Goal: Task Accomplishment & Management: Manage account settings

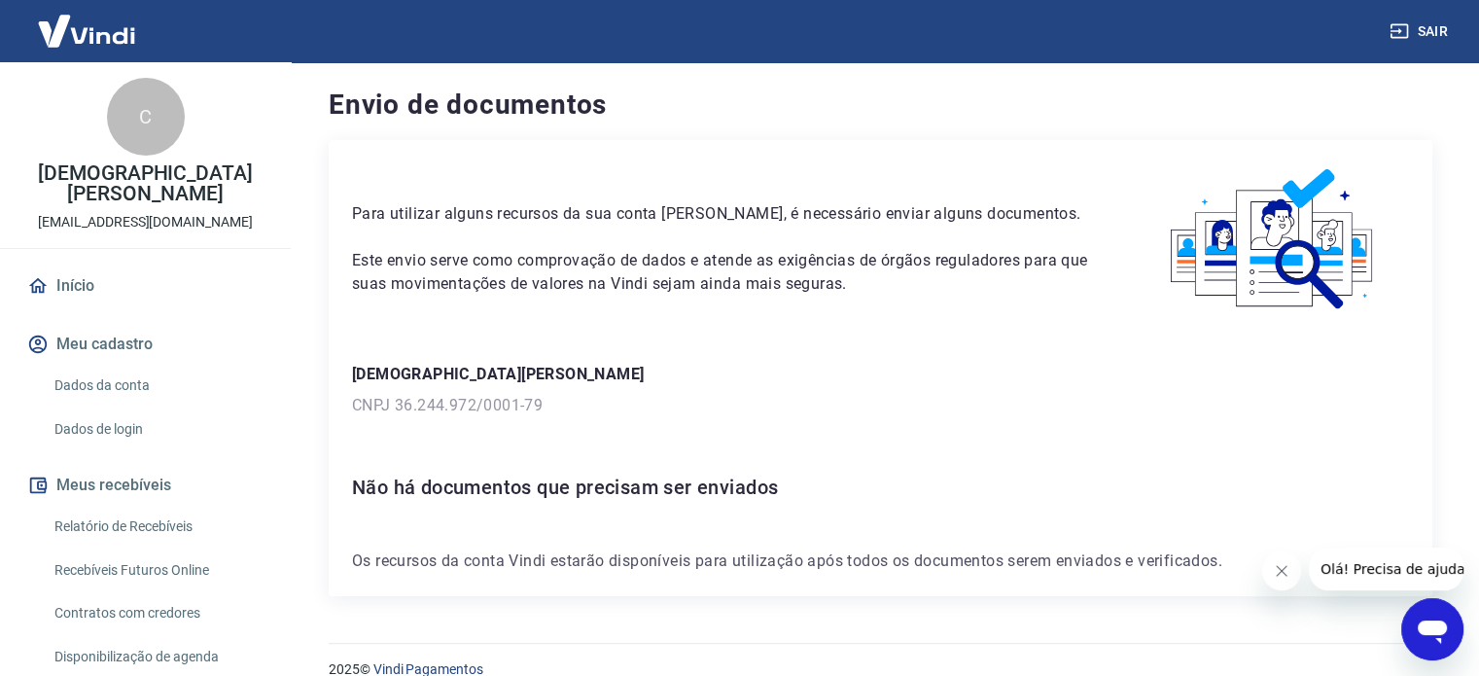
click at [139, 388] on link "Dados da conta" at bounding box center [157, 386] width 221 height 40
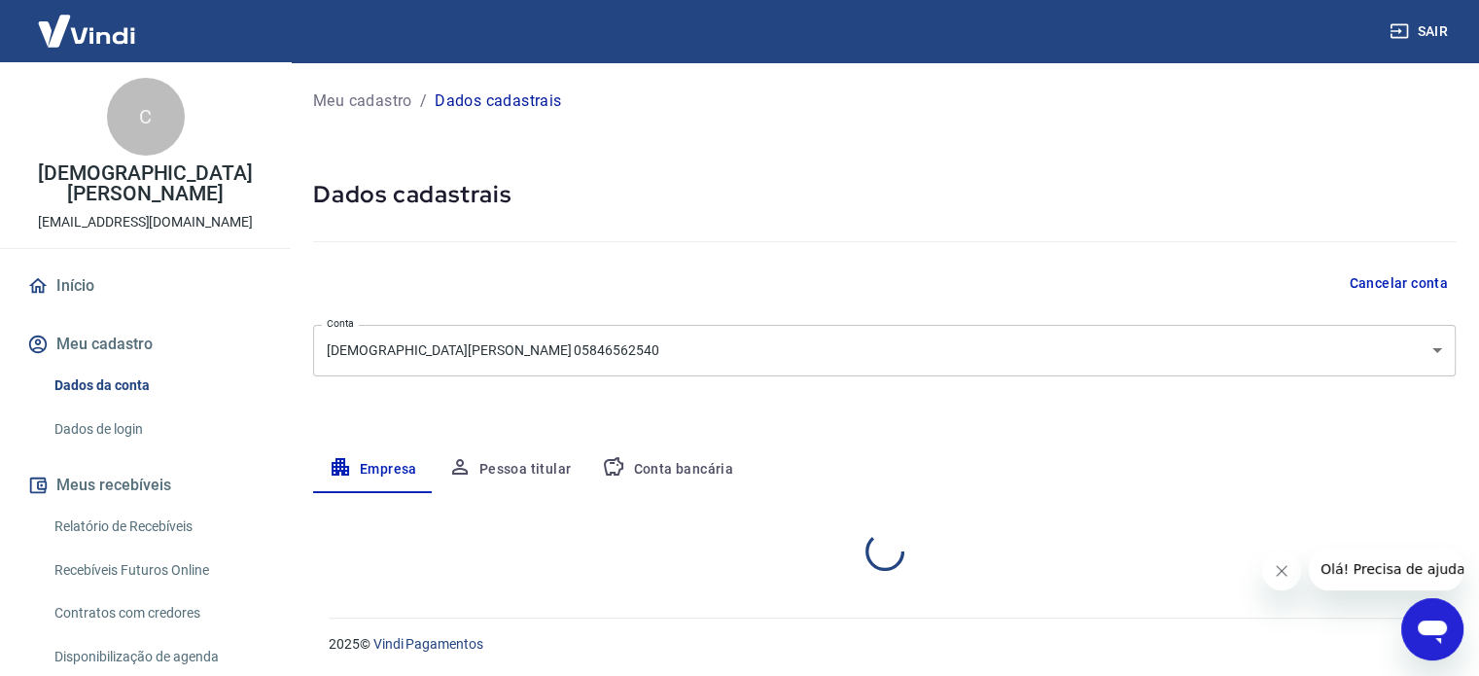
select select "SP"
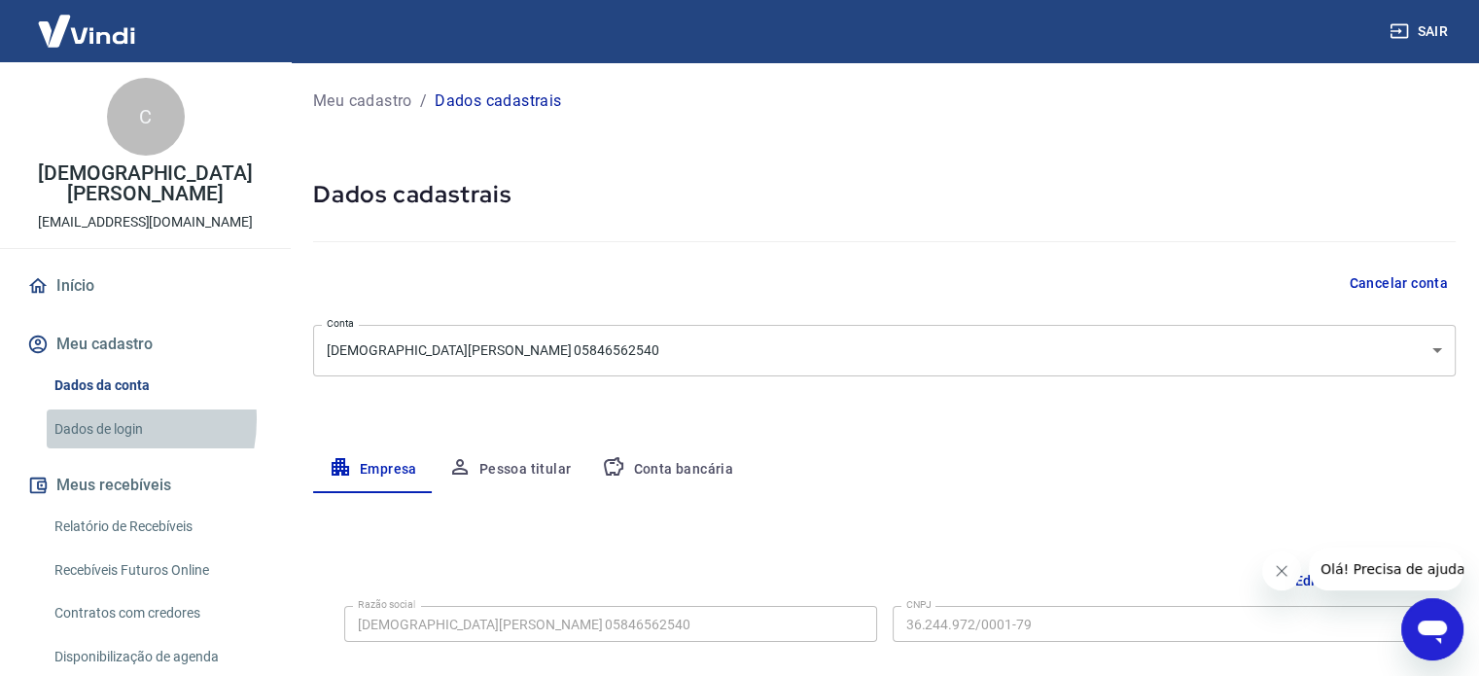
click at [97, 419] on link "Dados de login" at bounding box center [157, 429] width 221 height 40
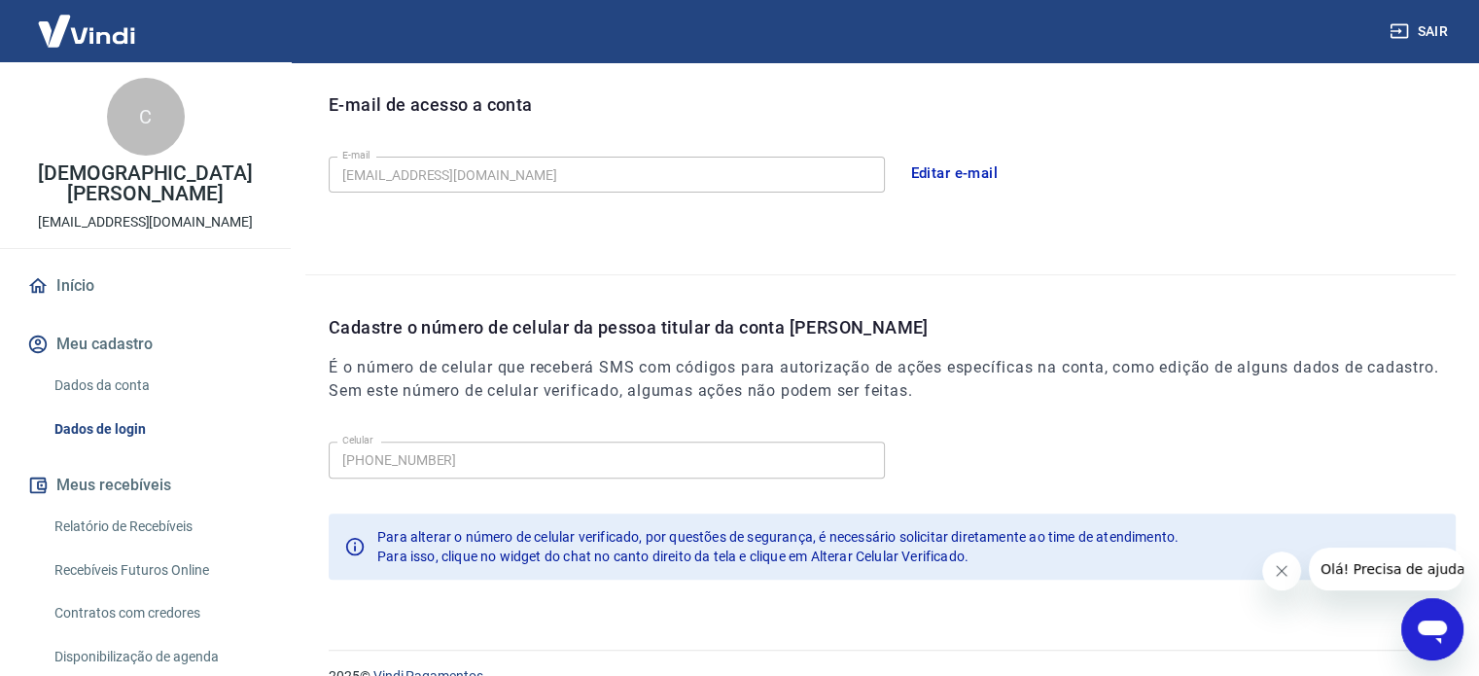
scroll to position [568, 0]
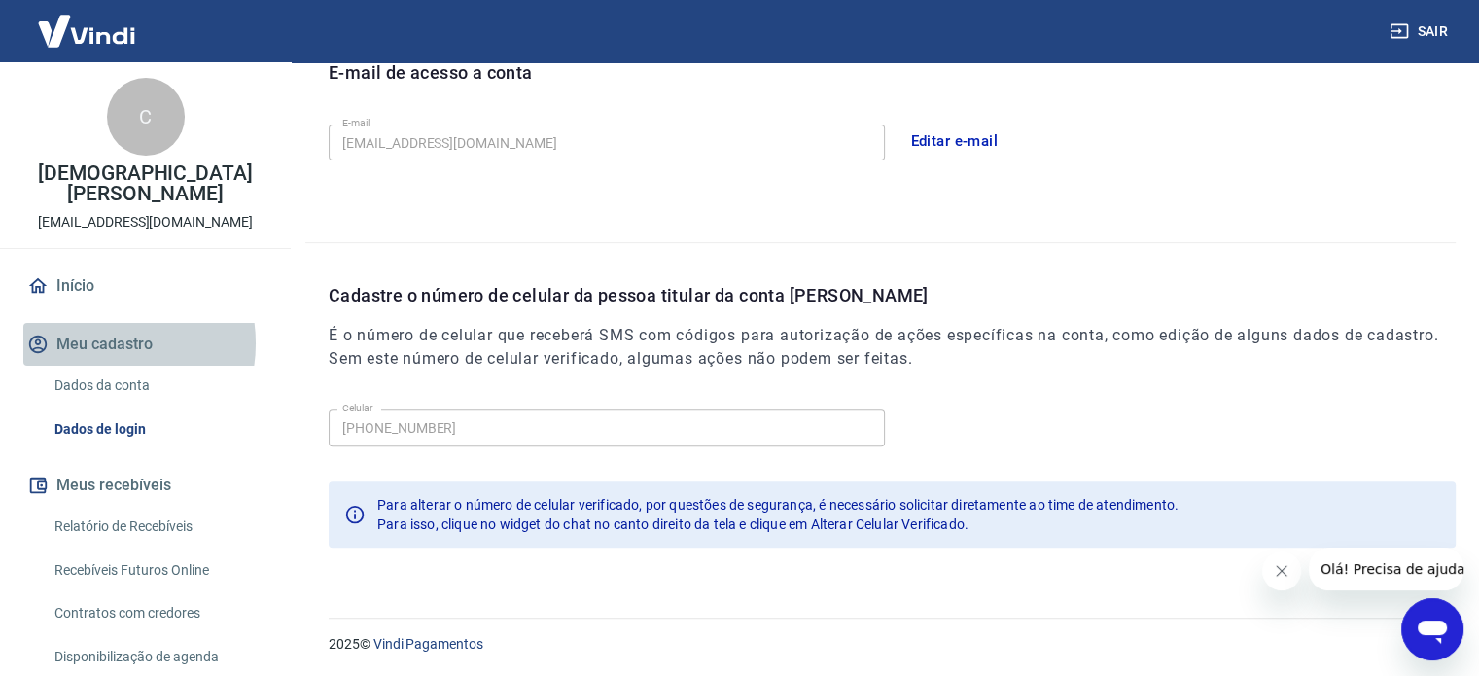
click at [101, 343] on button "Meu cadastro" at bounding box center [145, 344] width 244 height 43
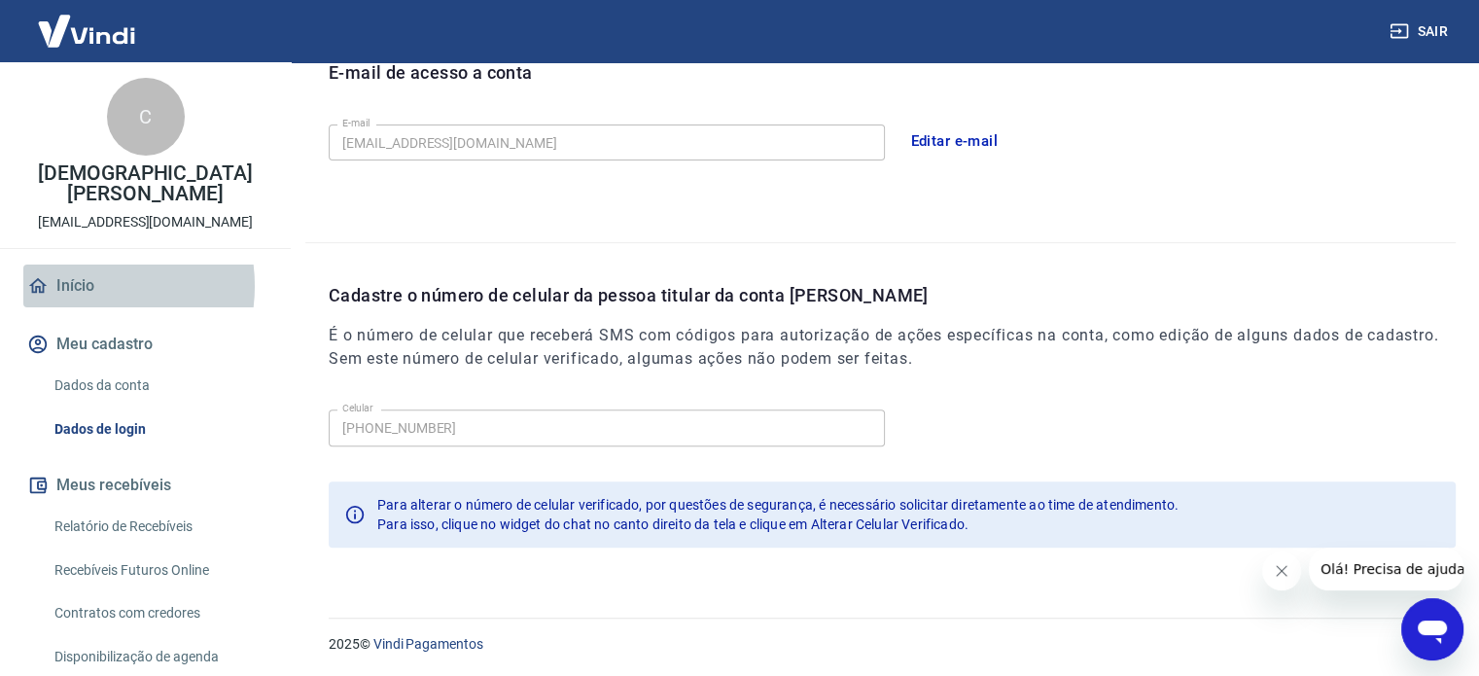
click at [78, 286] on link "Início" at bounding box center [145, 285] width 244 height 43
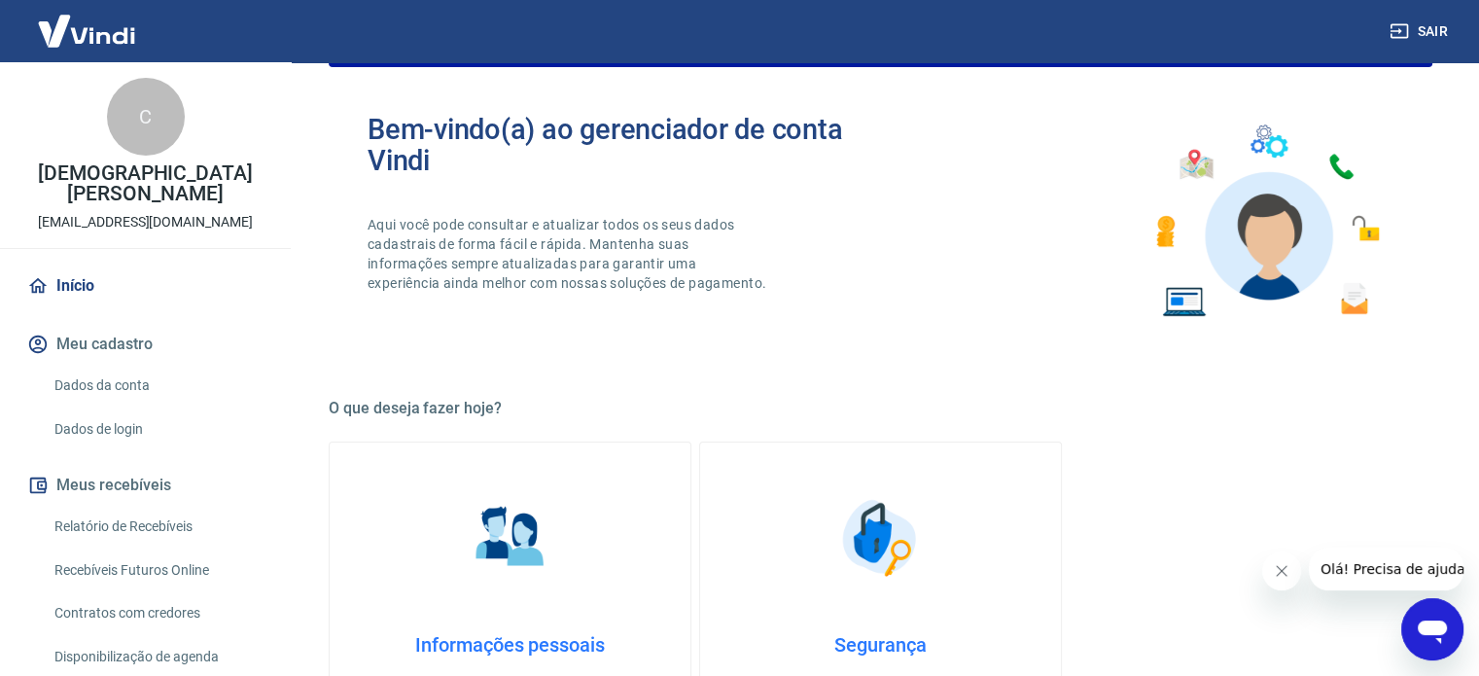
click at [78, 40] on img at bounding box center [86, 30] width 126 height 59
click at [78, 287] on link "Início" at bounding box center [145, 285] width 244 height 43
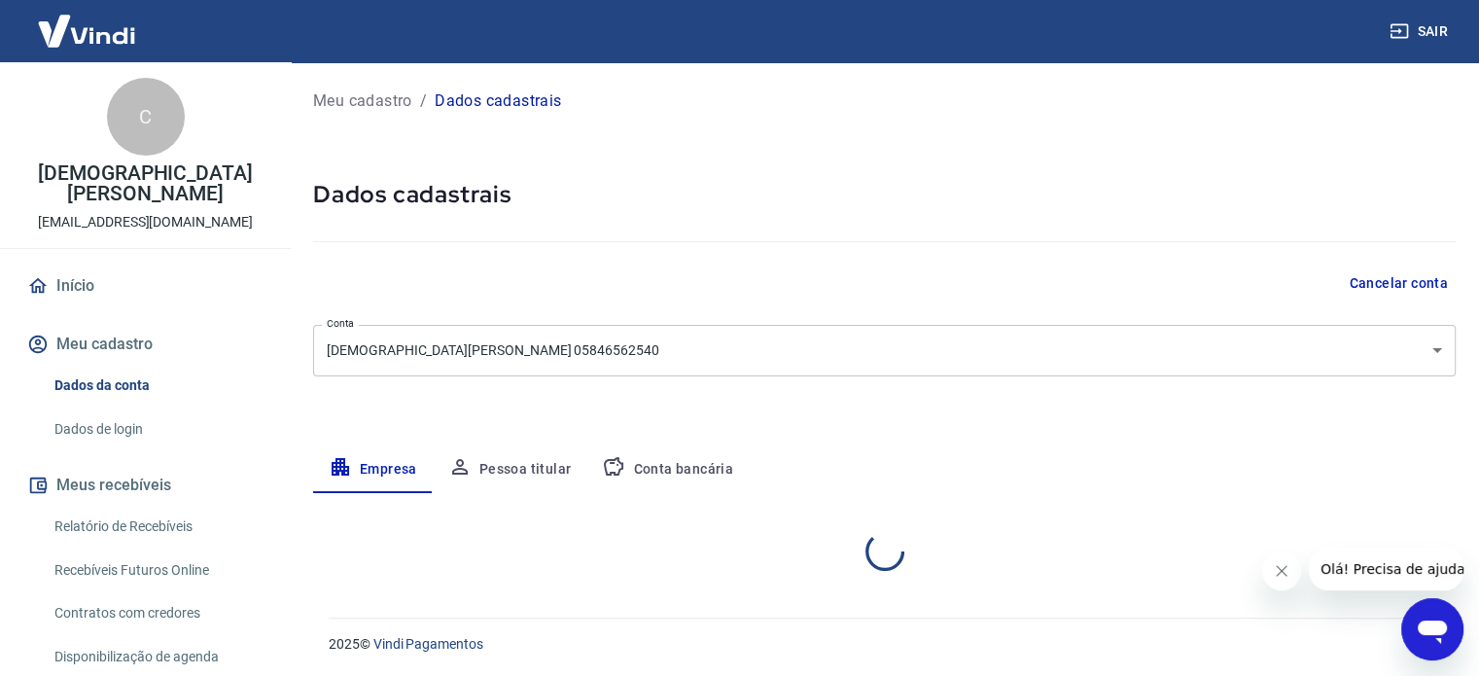
select select "SP"
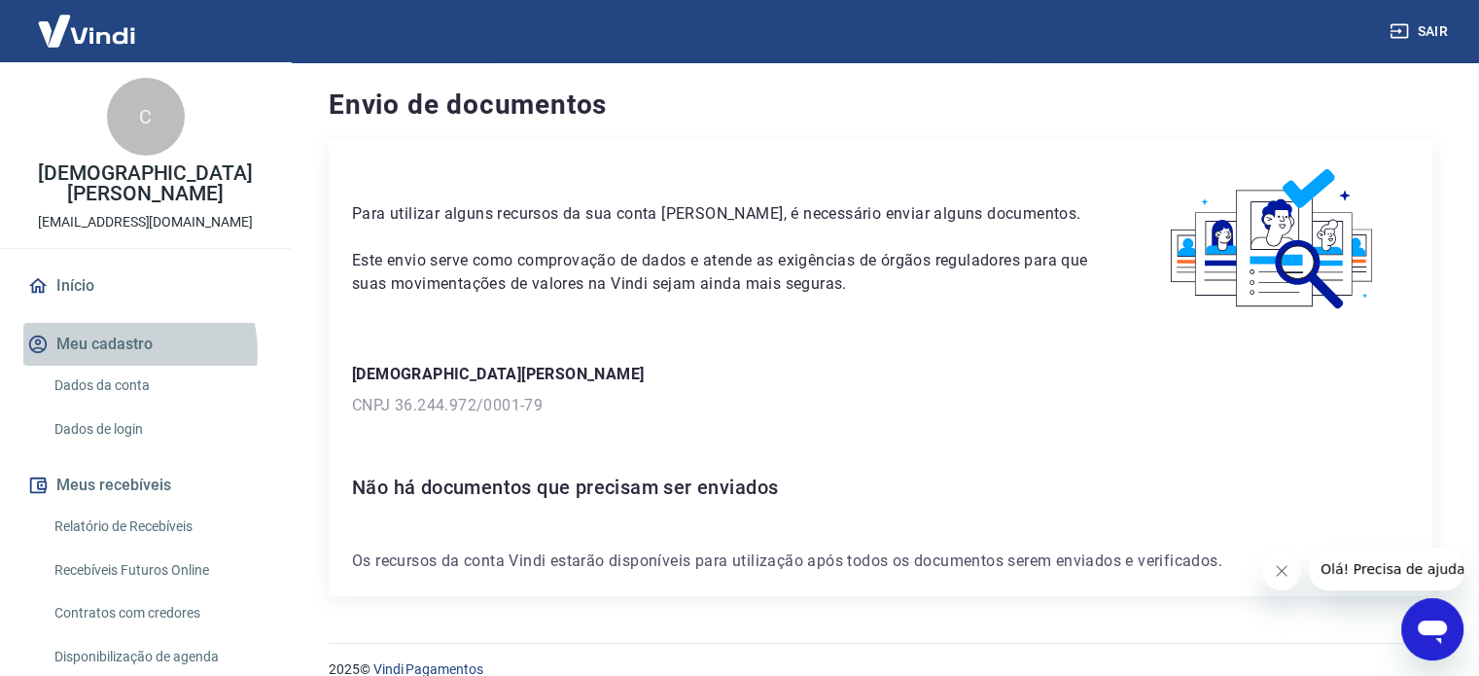
click at [136, 351] on button "Meu cadastro" at bounding box center [145, 344] width 244 height 43
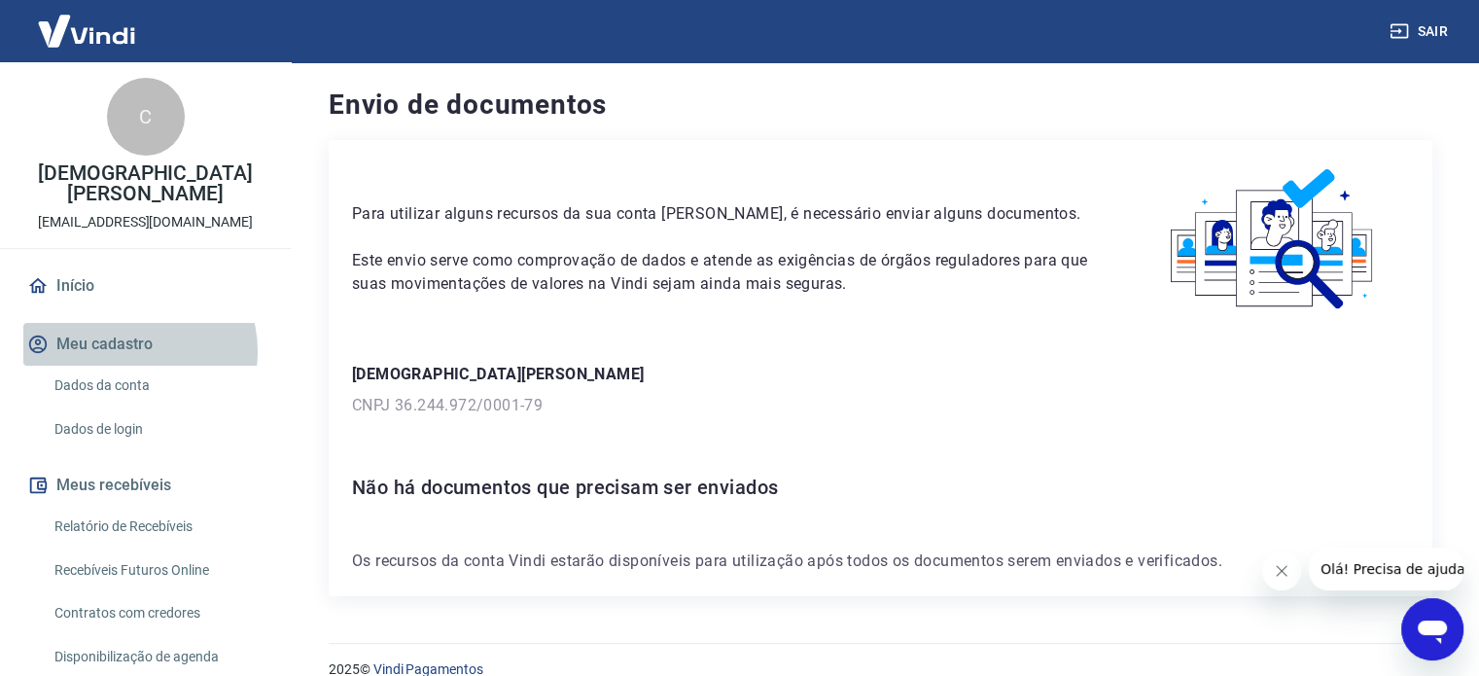
click at [136, 351] on button "Meu cadastro" at bounding box center [145, 344] width 244 height 43
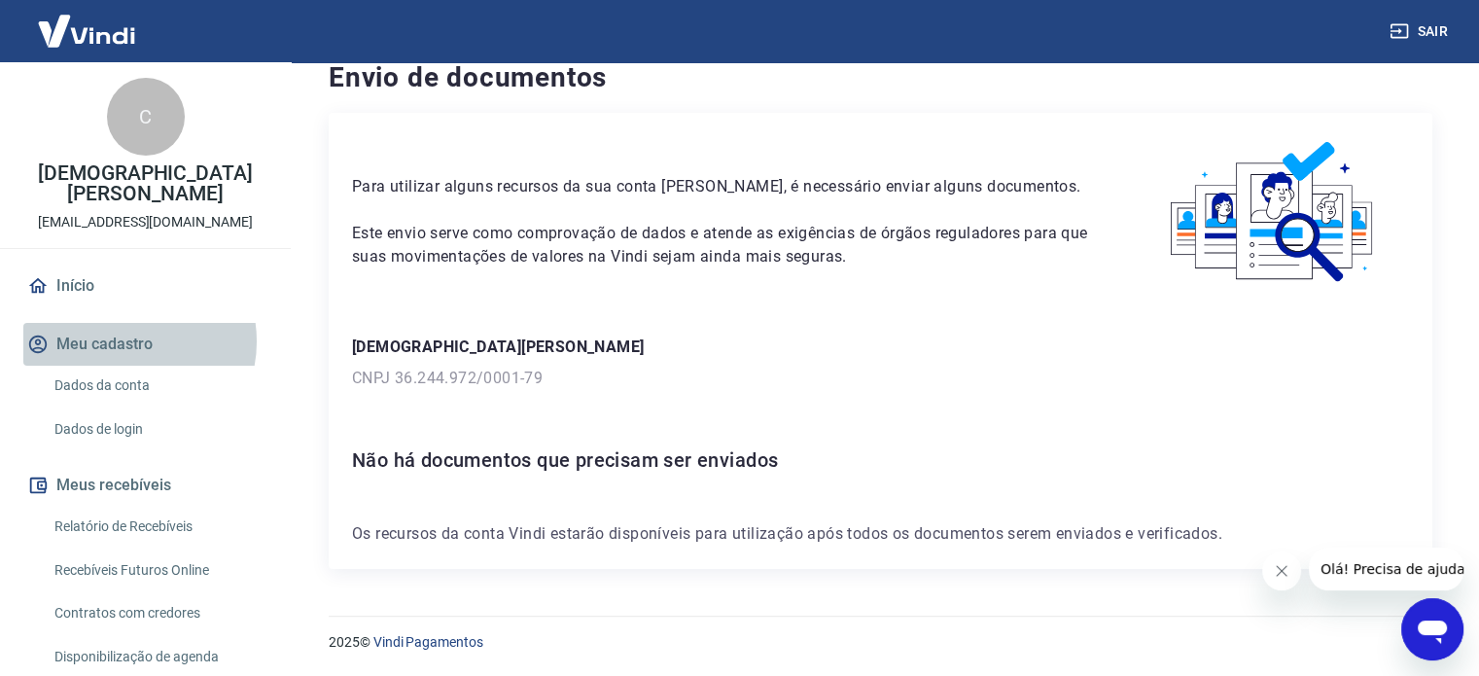
click at [127, 341] on button "Meu cadastro" at bounding box center [145, 344] width 244 height 43
click at [119, 330] on button "Meu cadastro" at bounding box center [145, 344] width 244 height 43
click at [119, 346] on button "Meu cadastro" at bounding box center [145, 344] width 244 height 43
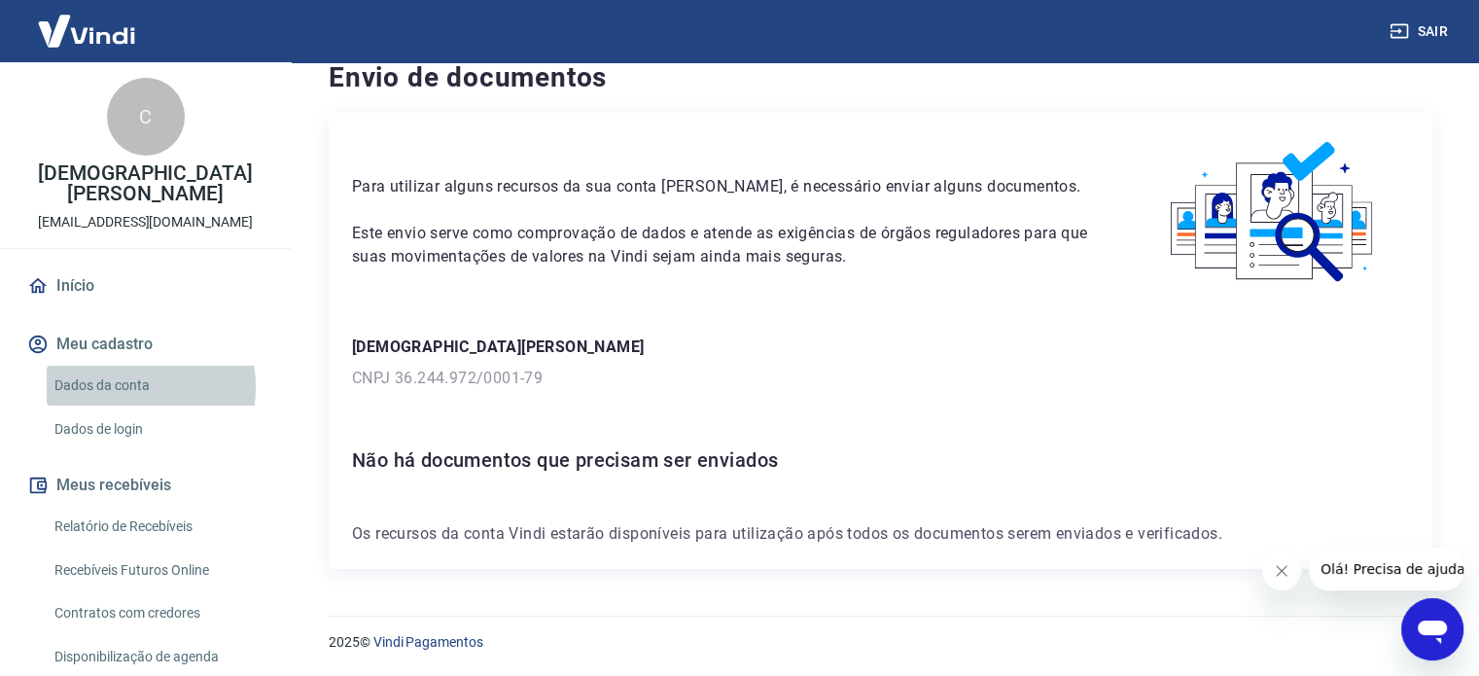
click at [120, 387] on link "Dados da conta" at bounding box center [157, 386] width 221 height 40
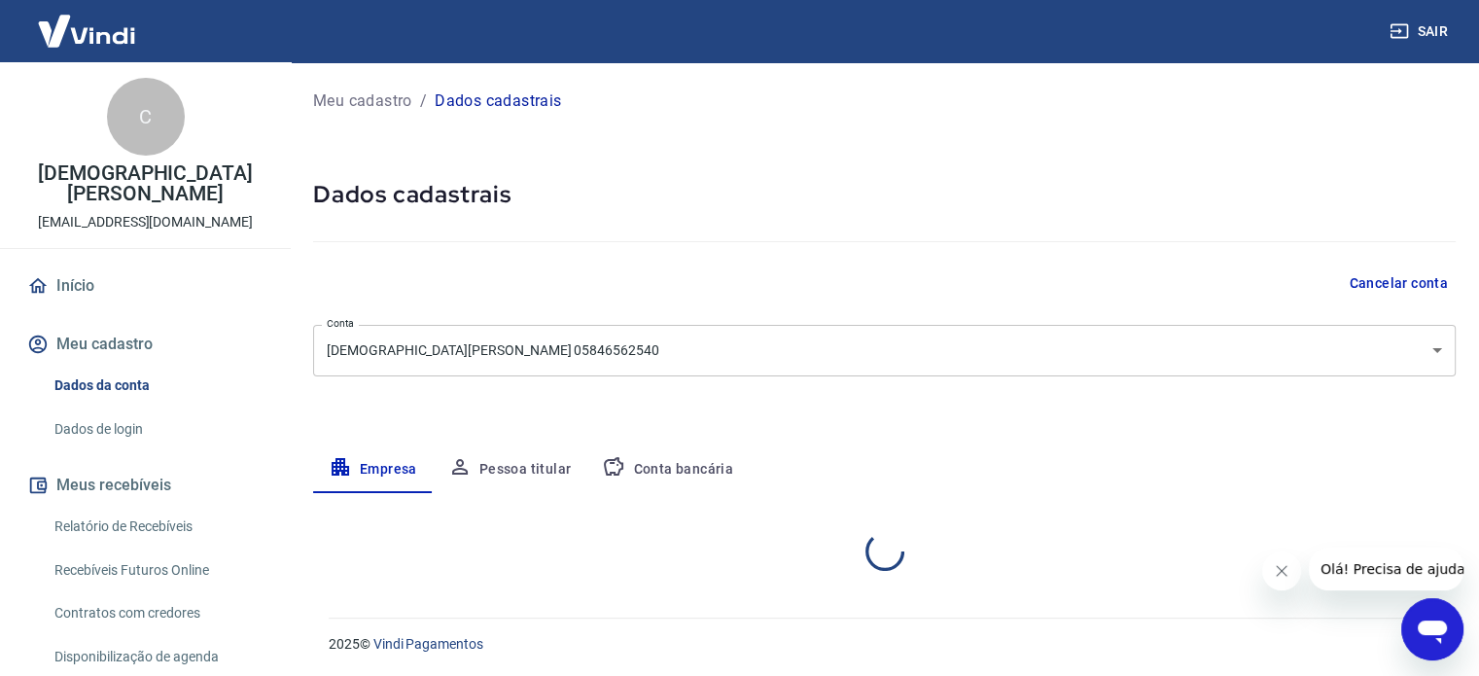
select select "SP"
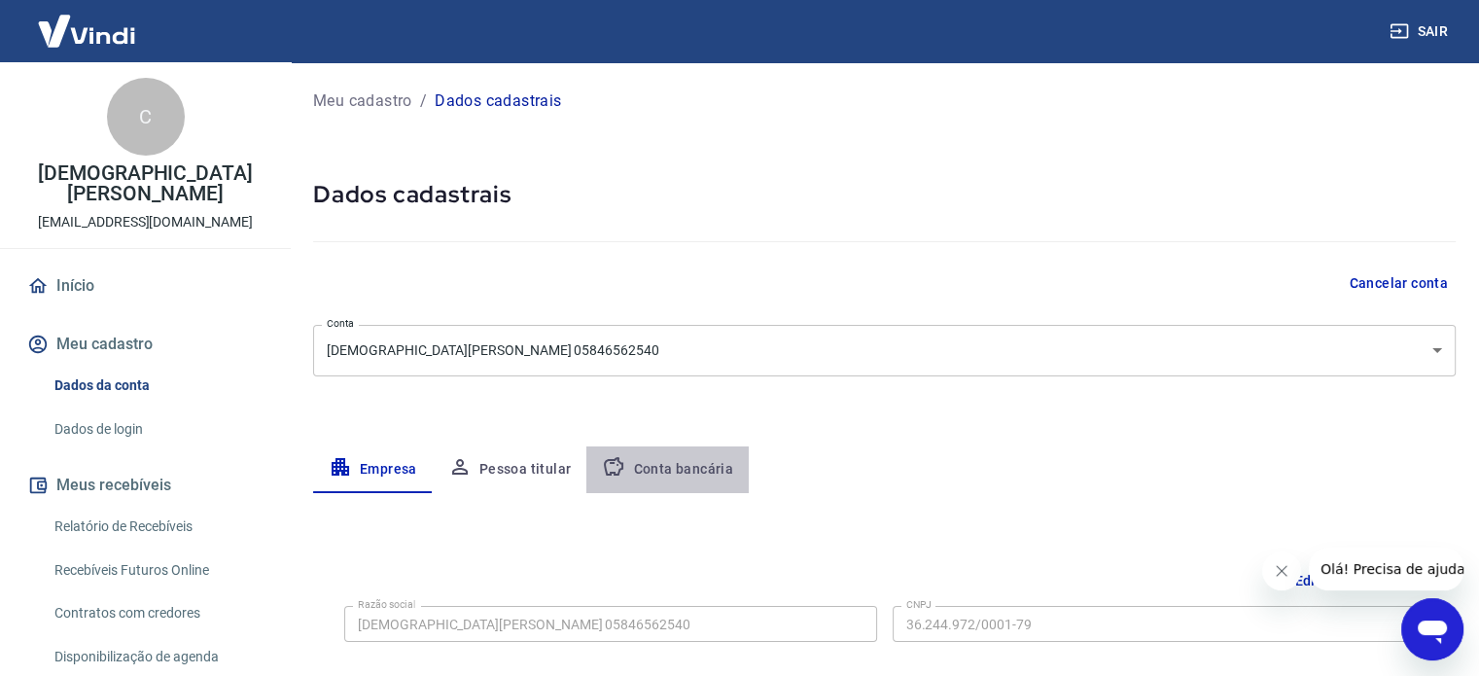
click at [673, 457] on button "Conta bancária" at bounding box center [667, 469] width 162 height 47
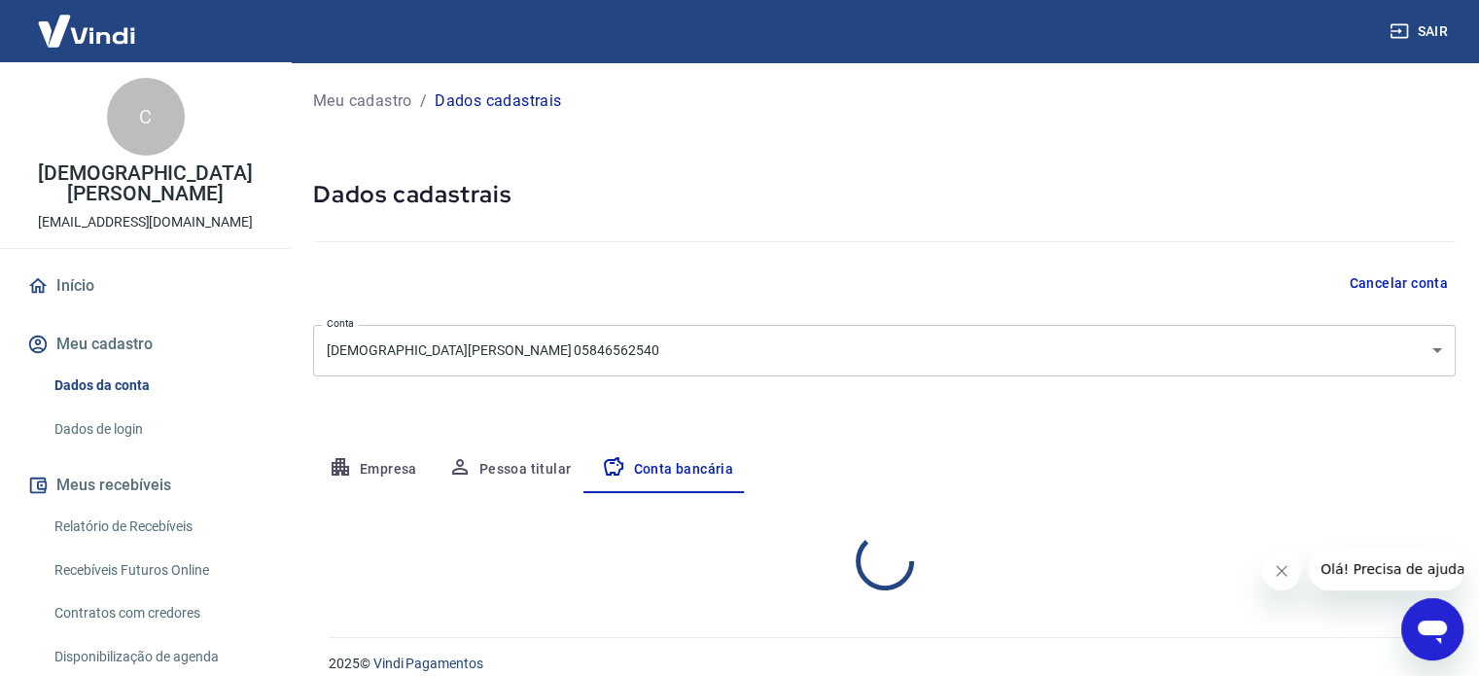
select select "1"
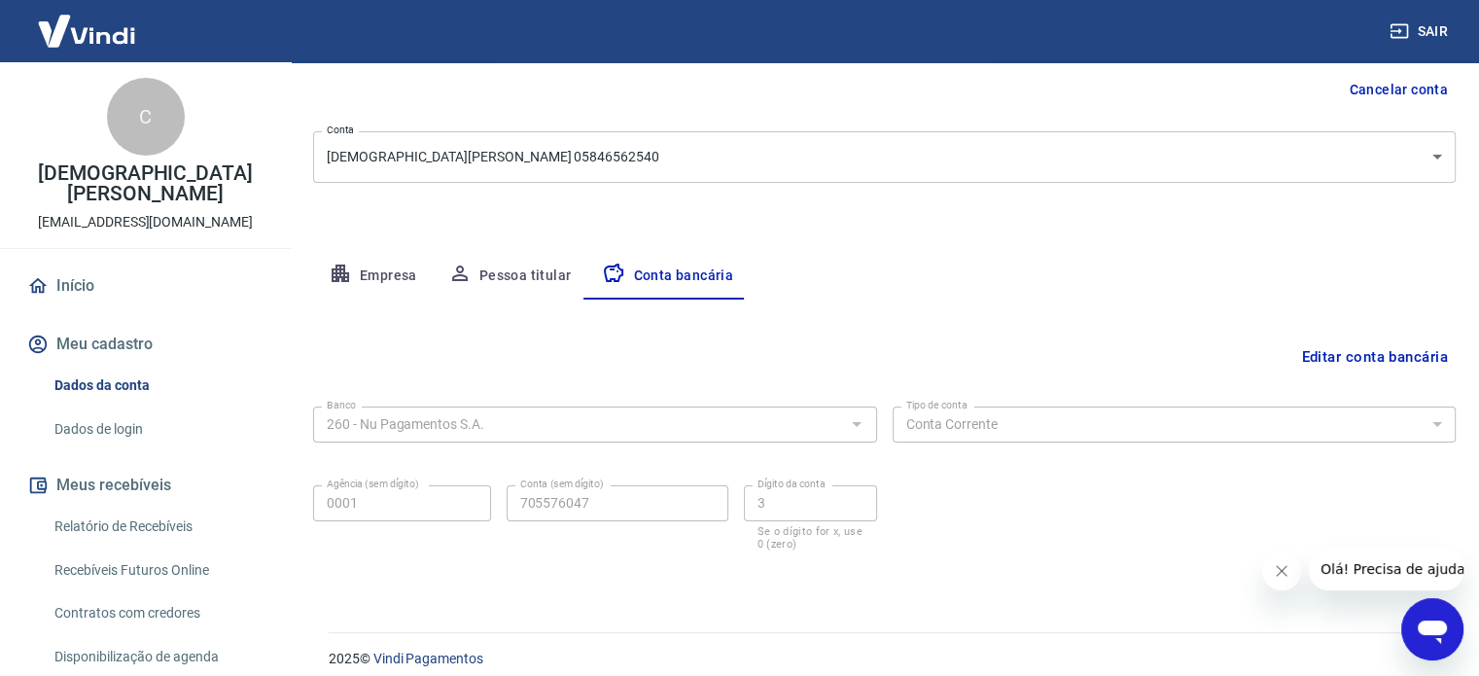
scroll to position [209, 0]
